Goal: Information Seeking & Learning: Learn about a topic

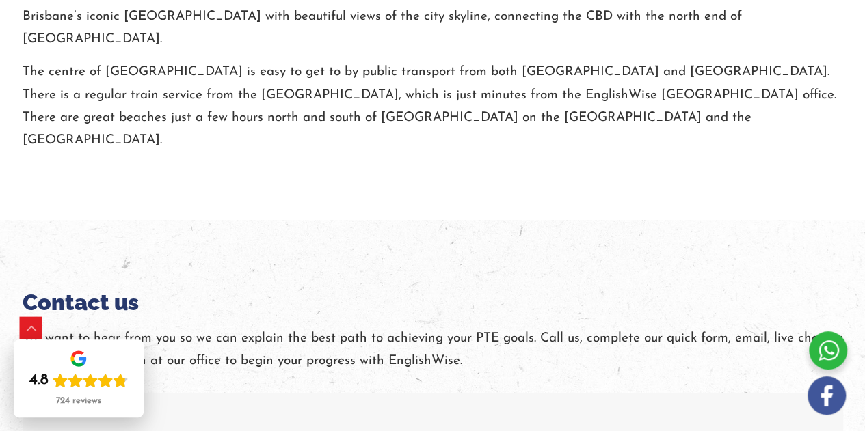
scroll to position [2588, 0]
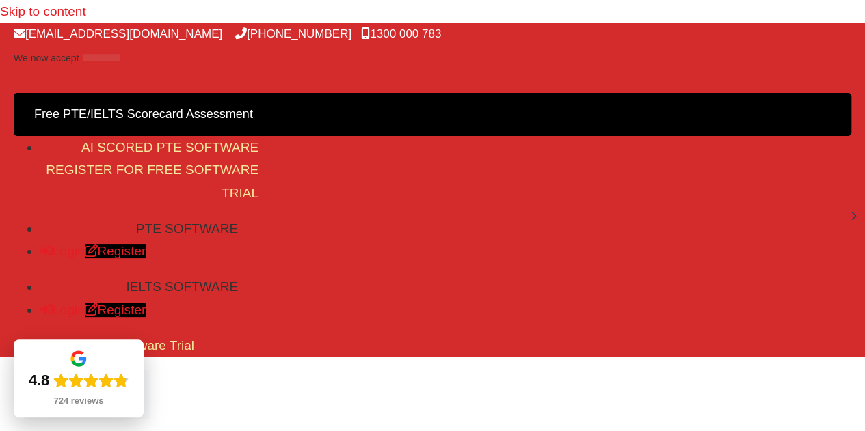
click at [485, 93] on link "Free PTE/IELTS Scorecard Assessment" at bounding box center [433, 114] width 838 height 43
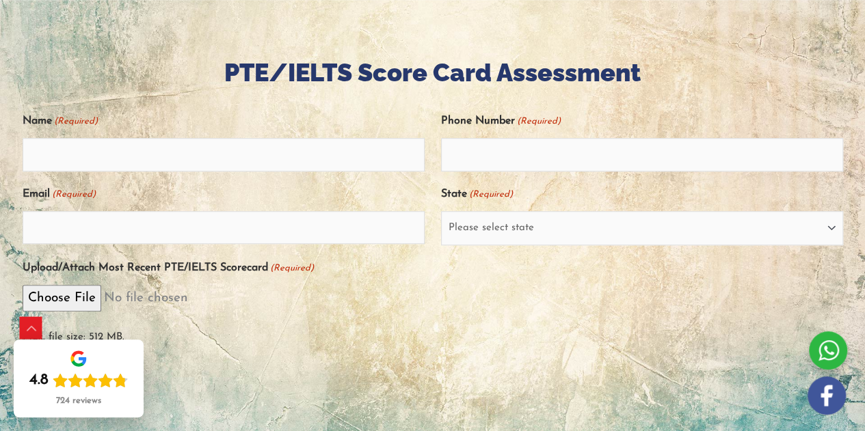
scroll to position [516, 0]
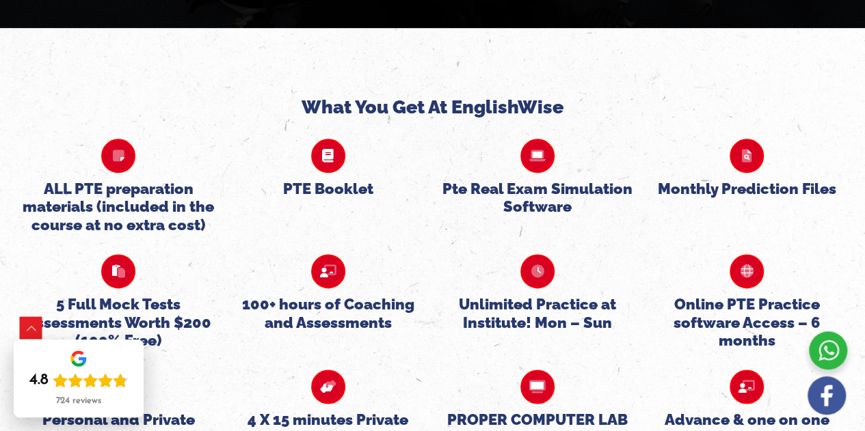
scroll to position [3388, 0]
